Goal: Information Seeking & Learning: Learn about a topic

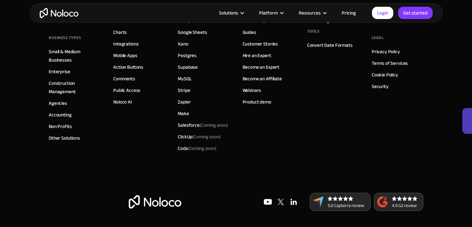
scroll to position [4208, 0]
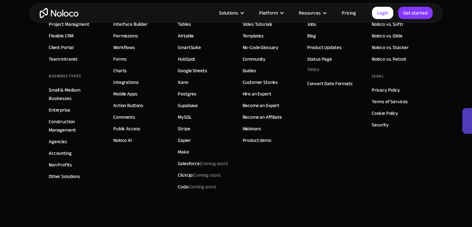
scroll to position [4222, 0]
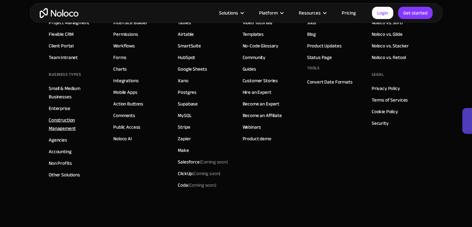
click at [57, 123] on link "Construction Management" at bounding box center [75, 124] width 52 height 17
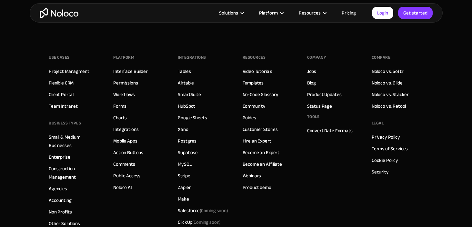
scroll to position [3271, 0]
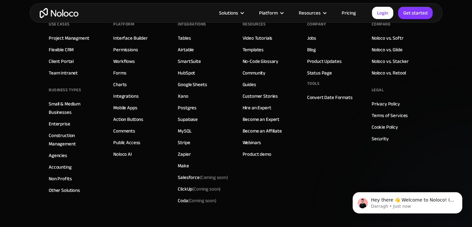
scroll to position [4258, 0]
